Goal: Information Seeking & Learning: Learn about a topic

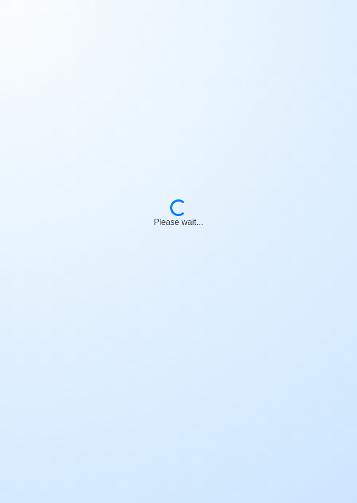
scroll to position [50, 0]
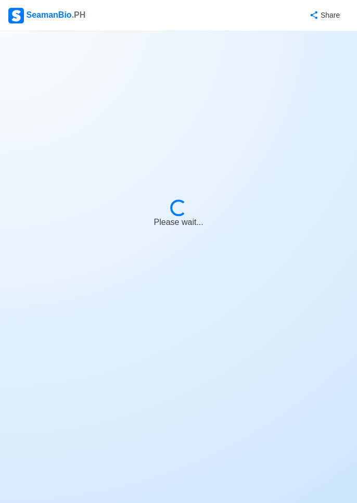
select select "Chief Officer"
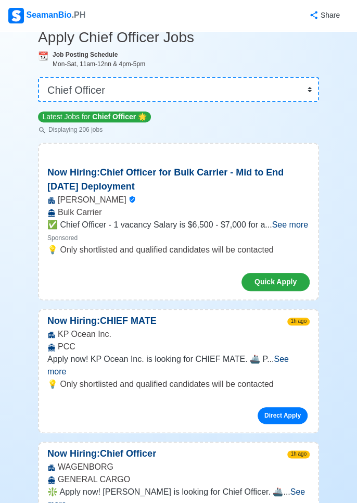
scroll to position [0, 0]
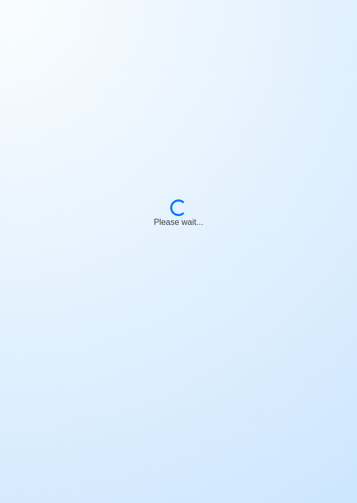
scroll to position [50, 0]
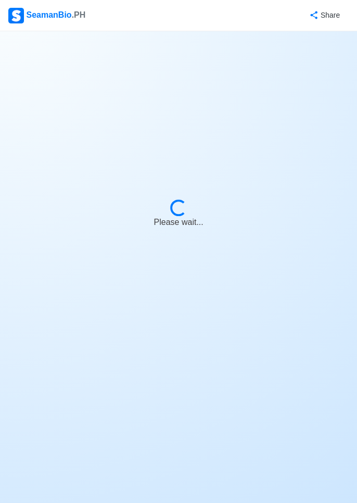
select select "Chief Officer"
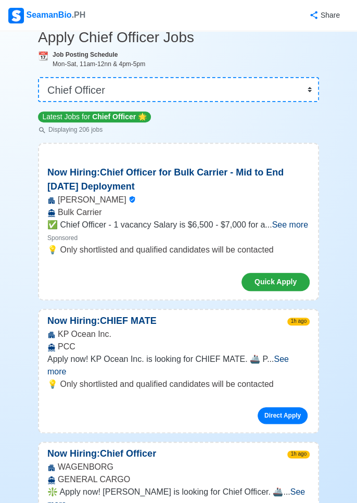
scroll to position [0, 0]
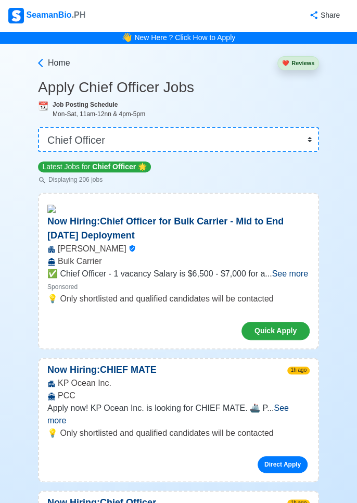
click at [289, 406] on span "See more" at bounding box center [168, 414] width 242 height 21
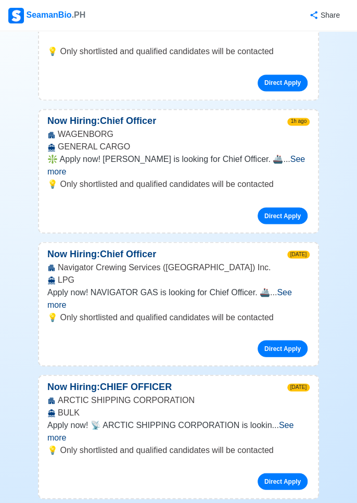
scroll to position [432, 0]
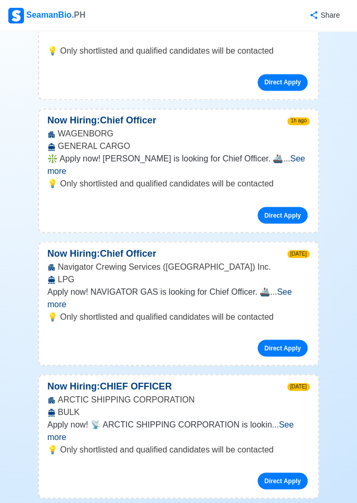
click at [293, 420] on span "See more" at bounding box center [170, 430] width 246 height 21
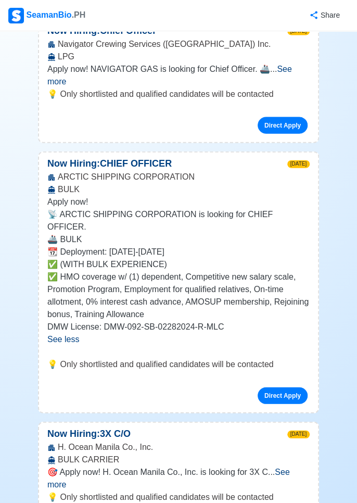
scroll to position [656, 0]
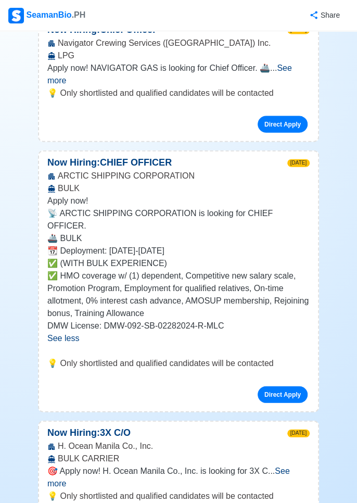
click at [290, 467] on span "See more" at bounding box center [168, 477] width 243 height 21
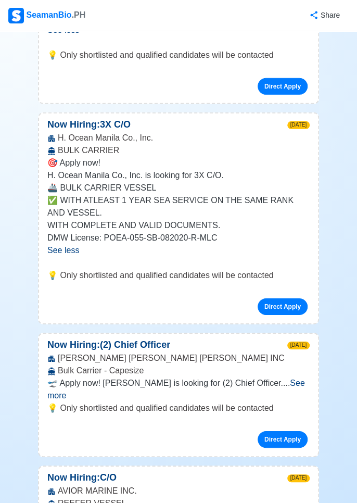
scroll to position [967, 0]
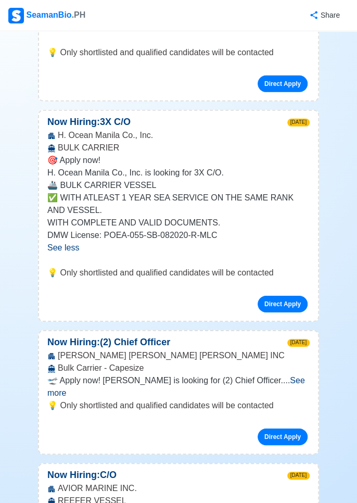
click at [288, 376] on span "See more" at bounding box center [176, 386] width 258 height 21
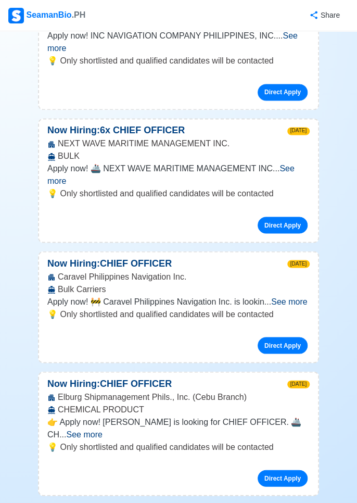
scroll to position [1652, 0]
